Goal: Information Seeking & Learning: Learn about a topic

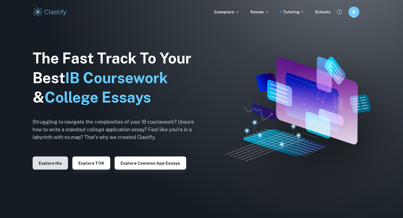
click at [60, 161] on button "Explore IAs" at bounding box center [50, 163] width 35 height 13
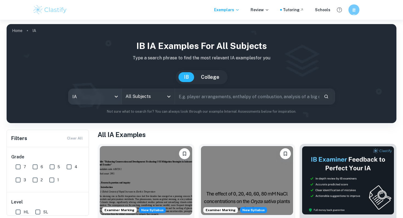
click at [106, 96] on body "We value your privacy We use cookies to enhance your browsing experience, serve…" at bounding box center [201, 129] width 403 height 218
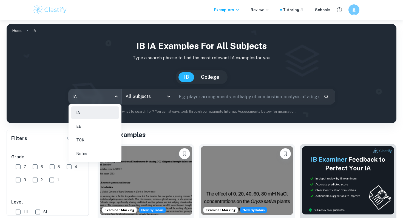
click at [96, 131] on li "EE" at bounding box center [95, 126] width 48 height 13
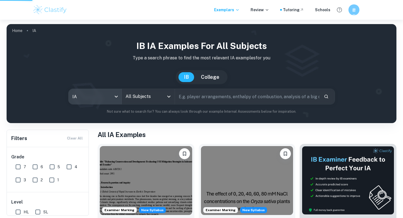
type input "ee"
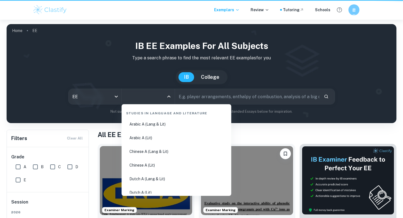
click at [137, 99] on input "All Subjects" at bounding box center [144, 97] width 40 height 10
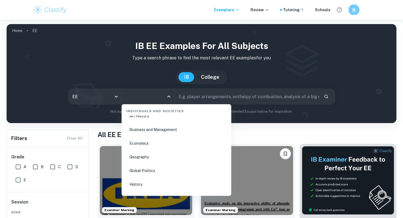
scroll to position [636, 0]
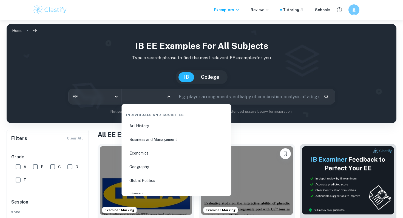
click at [139, 156] on li "Economics" at bounding box center [176, 153] width 105 height 13
type input "Economics"
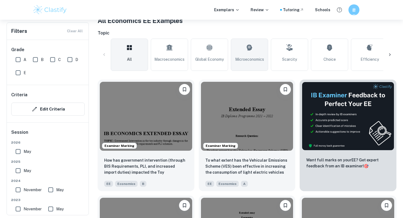
click at [236, 60] on span "Microeconomics" at bounding box center [249, 59] width 29 height 6
type input "Microeconomics"
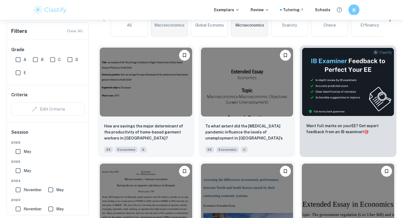
scroll to position [155, 0]
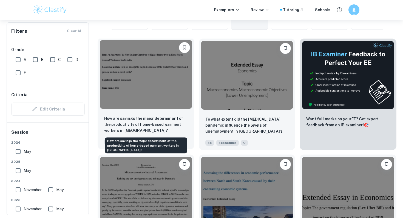
click at [161, 124] on p "How are savings the major determinant of the productivity of home-based garment…" at bounding box center [146, 125] width 84 height 18
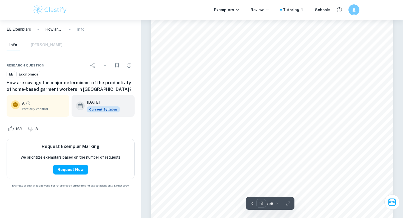
scroll to position [3536, 0]
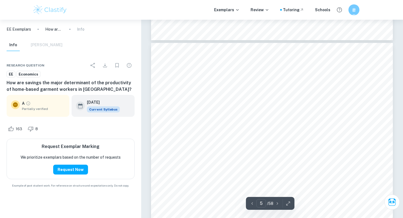
type input "4"
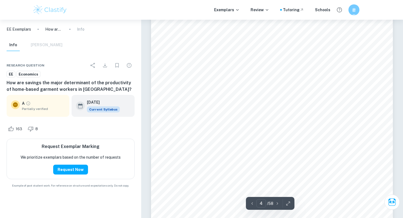
scroll to position [988, 0]
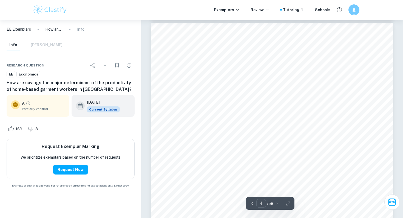
scroll to position [155, 0]
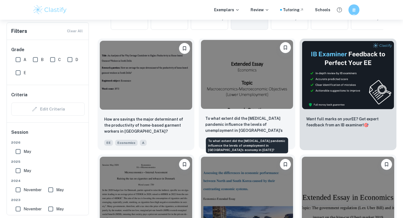
click at [213, 125] on p "To what extent did the [MEDICAL_DATA] pandemic influence the levels of unemploy…" at bounding box center [247, 125] width 84 height 19
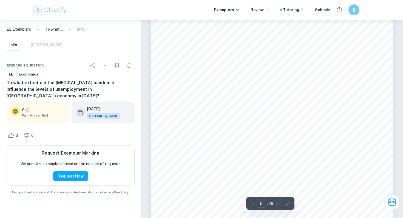
scroll to position [2538, 0]
type input "14"
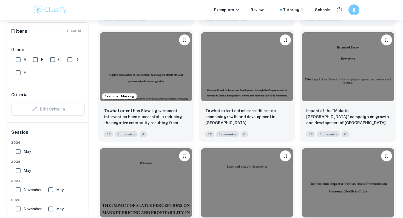
scroll to position [637, 0]
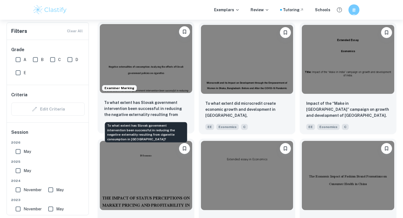
click at [156, 108] on p "To what extent has Slovak government intervention been successful in reducing t…" at bounding box center [146, 109] width 84 height 19
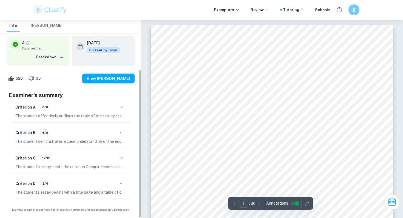
scroll to position [67, 0]
click at [120, 185] on icon "button" at bounding box center [121, 183] width 7 height 7
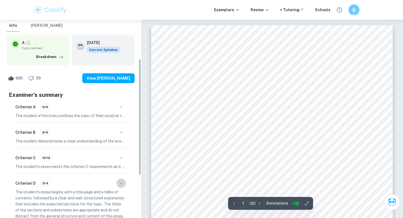
click at [120, 185] on icon "button" at bounding box center [121, 183] width 7 height 7
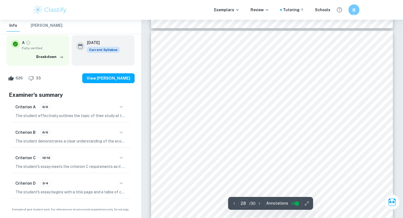
scroll to position [8549, 0]
drag, startPoint x: 193, startPoint y: 114, endPoint x: 204, endPoint y: 119, distance: 11.8
click at [204, 119] on div "28 [PERSON_NAME], et al. “Barriers and Solutions to Addressing Tobacco Dependen…" at bounding box center [272, 186] width 242 height 313
drag, startPoint x: 221, startPoint y: 125, endPoint x: 198, endPoint y: 114, distance: 24.9
click at [198, 114] on div "28 [PERSON_NAME], et al. “Barriers and Solutions to Addressing Tobacco Dependen…" at bounding box center [272, 186] width 242 height 313
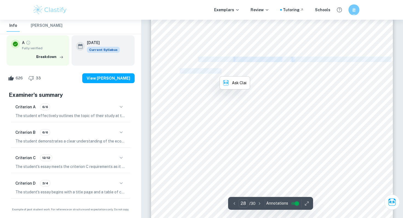
scroll to position [8612, 0]
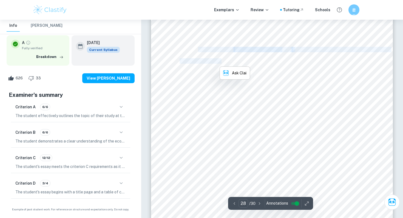
click at [193, 60] on span "University Press. 2008" at bounding box center [201, 61] width 44 height 5
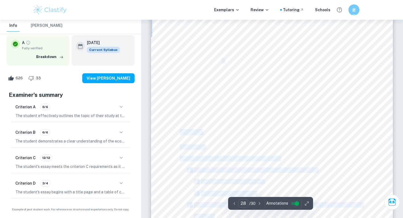
drag, startPoint x: 190, startPoint y: 46, endPoint x: 219, endPoint y: 59, distance: 32.0
click at [219, 59] on div "28 [PERSON_NAME], et al. “Barriers and Solutions to Addressing Tobacco Dependen…" at bounding box center [272, 123] width 242 height 313
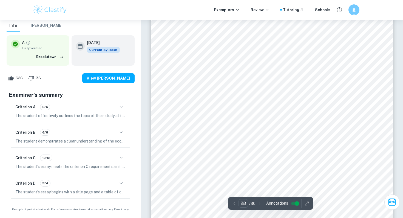
click at [227, 60] on div "28 [PERSON_NAME], et al. “Barriers and Solutions to Addressing Tobacco Dependen…" at bounding box center [272, 123] width 242 height 313
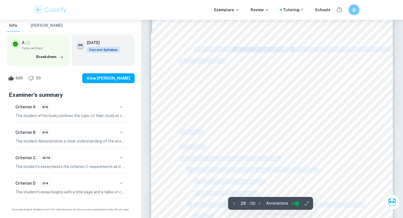
drag, startPoint x: 227, startPoint y: 60, endPoint x: 196, endPoint y: 48, distance: 33.4
click at [196, 48] on div "28 [PERSON_NAME], et al. “Barriers and Solutions to Addressing Tobacco Dependen…" at bounding box center [272, 123] width 242 height 313
click at [196, 48] on span "[PERSON_NAME][GEOGRAPHIC_DATA]." at bounding box center [237, 49] width 87 height 5
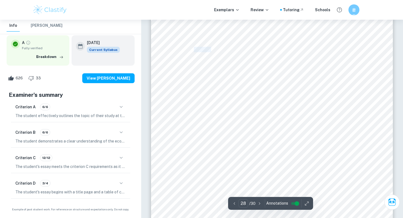
click at [196, 48] on span "[PERSON_NAME][GEOGRAPHIC_DATA]." at bounding box center [237, 49] width 87 height 5
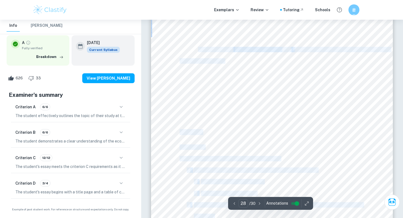
click at [196, 49] on span "[PERSON_NAME][GEOGRAPHIC_DATA]." at bounding box center [237, 49] width 87 height 5
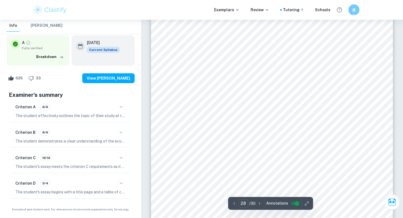
click at [193, 49] on div "28 [PERSON_NAME], et al. “Barriers and Solutions to Addressing Tobacco Dependen…" at bounding box center [272, 123] width 242 height 313
drag, startPoint x: 182, startPoint y: 50, endPoint x: 187, endPoint y: 51, distance: 4.3
click at [188, 49] on div "28 [PERSON_NAME], et al. “Barriers and Solutions to Addressing Tobacco Dependen…" at bounding box center [272, 123] width 242 height 313
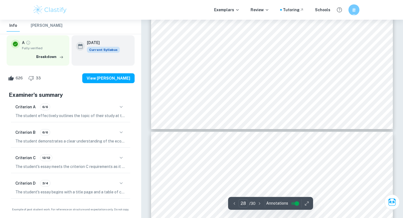
scroll to position [8706, 0]
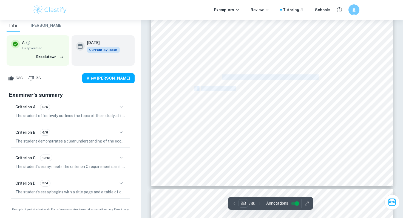
drag, startPoint x: 233, startPoint y: 87, endPoint x: 220, endPoint y: 78, distance: 16.1
click at [220, 78] on div "28 [PERSON_NAME], et al. “Barriers and Solutions to Addressing Tobacco Dependen…" at bounding box center [272, 30] width 242 height 313
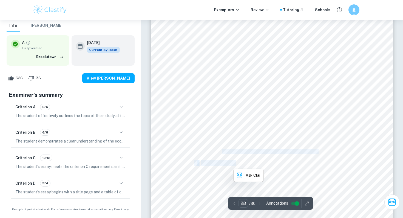
scroll to position [8630, 0]
drag, startPoint x: 227, startPoint y: 44, endPoint x: 204, endPoint y: 36, distance: 25.0
click at [204, 36] on div "28 [PERSON_NAME], et al. “Barriers and Solutions to Addressing Tobacco Dependen…" at bounding box center [272, 106] width 242 height 313
drag, startPoint x: 223, startPoint y: 49, endPoint x: 219, endPoint y: 40, distance: 10.1
click at [219, 39] on div "28 [PERSON_NAME], et al. “Barriers and Solutions to Addressing Tobacco Dependen…" at bounding box center [272, 106] width 242 height 313
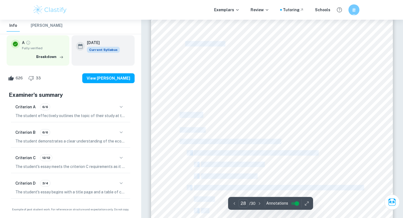
drag, startPoint x: 223, startPoint y: 45, endPoint x: 184, endPoint y: 45, distance: 38.6
click at [184, 45] on div "28 [PERSON_NAME], et al. “Barriers and Solutions to Addressing Tobacco Dependen…" at bounding box center [272, 106] width 242 height 313
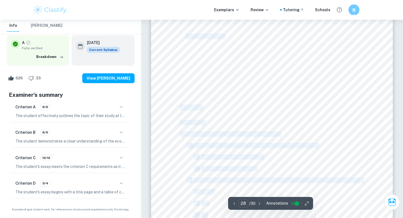
scroll to position [8581, 0]
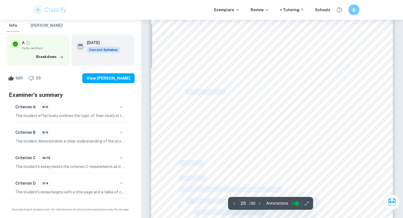
click at [192, 78] on div "28 [PERSON_NAME], et al. “Barriers and Solutions to Addressing Tobacco Dependen…" at bounding box center [272, 154] width 242 height 313
drag, startPoint x: 192, startPoint y: 78, endPoint x: 193, endPoint y: 81, distance: 3.8
click at [193, 81] on div "28 [PERSON_NAME], et al. “Barriers and Solutions to Addressing Tobacco Dependen…" at bounding box center [272, 154] width 242 height 313
click at [196, 81] on span "[PERSON_NAME][GEOGRAPHIC_DATA]." at bounding box center [237, 80] width 87 height 5
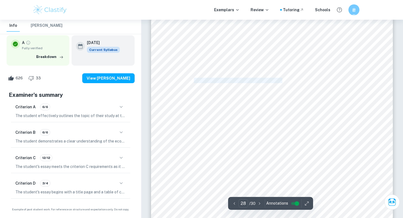
click at [196, 81] on span "[PERSON_NAME][GEOGRAPHIC_DATA]." at bounding box center [237, 80] width 87 height 5
click at [196, 82] on span "[PERSON_NAME][GEOGRAPHIC_DATA]." at bounding box center [237, 80] width 87 height 5
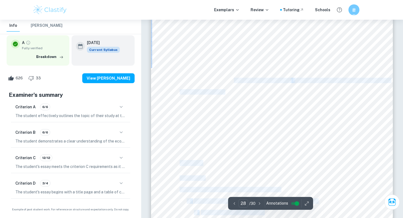
drag, startPoint x: 234, startPoint y: 80, endPoint x: 352, endPoint y: 81, distance: 118.4
click at [352, 81] on div "28 [PERSON_NAME], et al. “Barriers and Solutions to Addressing Tobacco Dependen…" at bounding box center [272, 154] width 242 height 313
copy div "Economics for the IB diploma. [GEOGRAPHIC_DATA]. Oxford University Press. 2008 …"
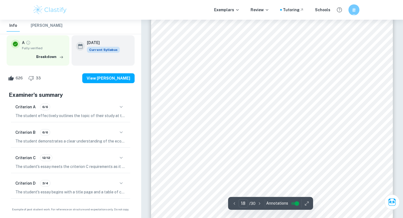
scroll to position [5518, 0]
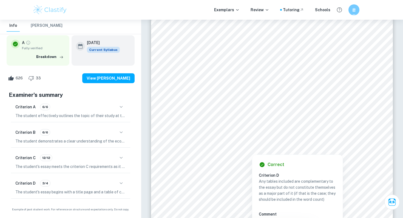
click at [296, 152] on div "Correct Criterion D Any tables included are complementary to the essay but do n…" at bounding box center [297, 211] width 91 height 118
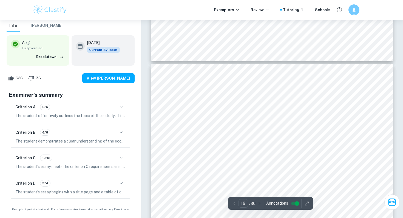
scroll to position [5351, 0]
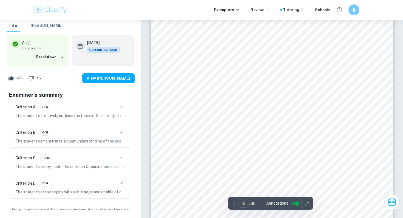
click at [191, 145] on div "12 on the availability of potential substitutes and the product’s necessity in …" at bounding box center [272, 77] width 242 height 313
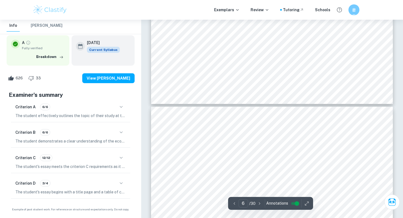
type input "7"
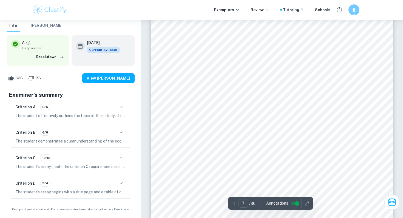
scroll to position [2028, 0]
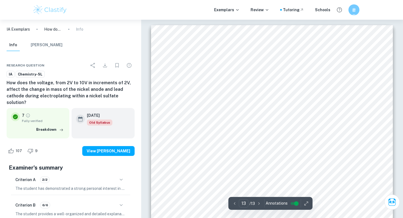
scroll to position [3948, 0]
